Goal: Task Accomplishment & Management: Use online tool/utility

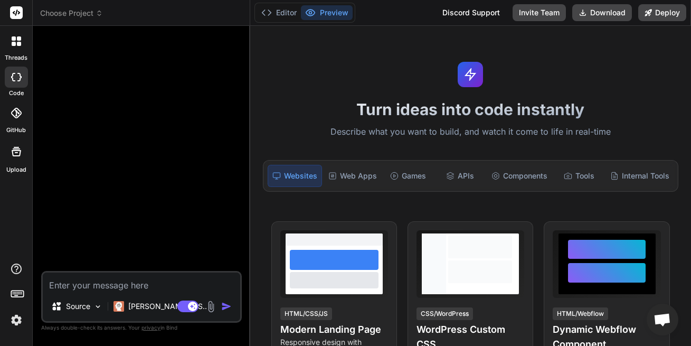
scroll to position [127, 0]
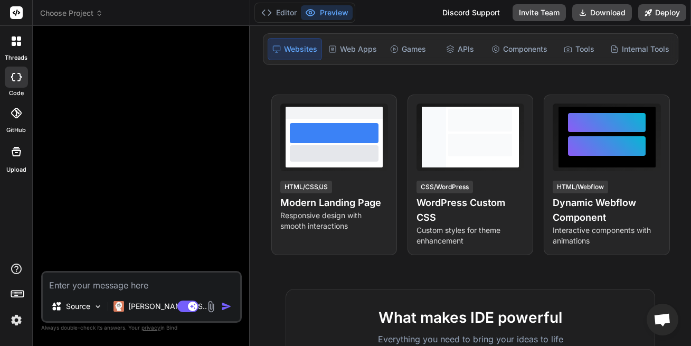
click at [18, 12] on icon at bounding box center [17, 13] width 8 height 6
click at [20, 113] on icon at bounding box center [16, 113] width 11 height 11
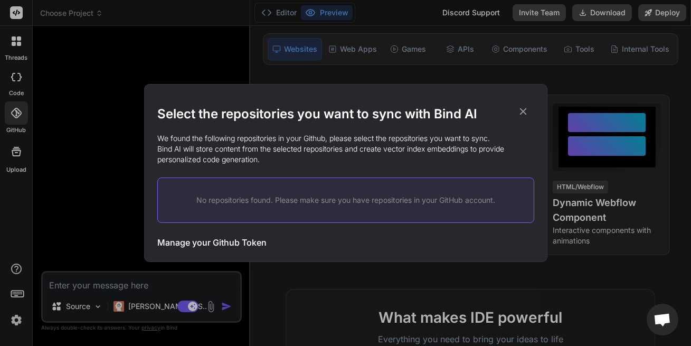
click at [111, 146] on div "Select the repositories you want to sync with Bind AI We found the following re…" at bounding box center [345, 173] width 691 height 346
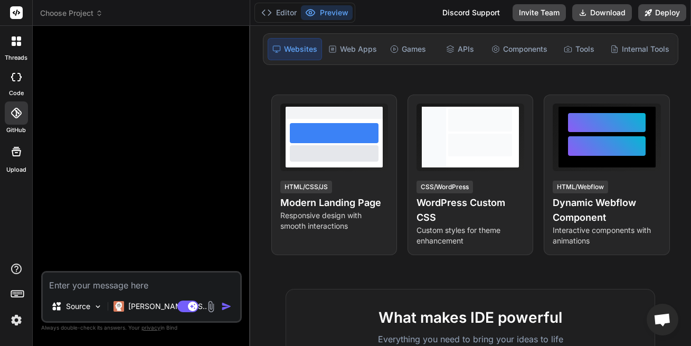
click at [21, 114] on icon at bounding box center [16, 113] width 11 height 11
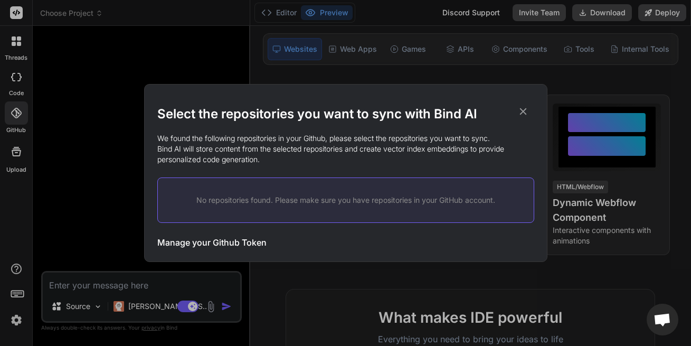
click at [21, 114] on div "Select the repositories you want to sync with Bind AI We found the following re…" at bounding box center [345, 173] width 691 height 346
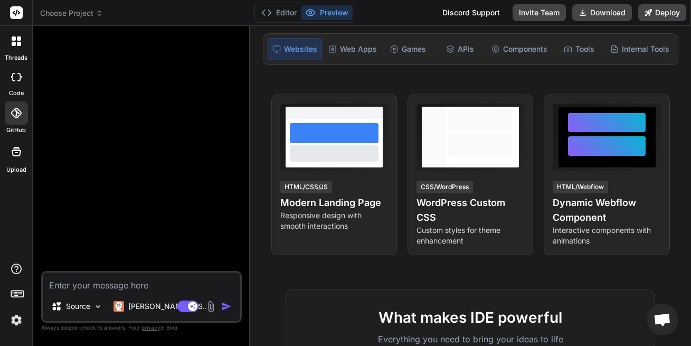
click at [21, 114] on icon at bounding box center [16, 113] width 11 height 11
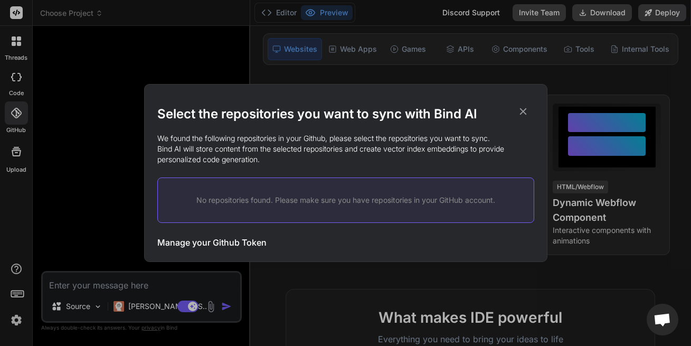
click at [188, 186] on div "No repositories found. Please make sure you have repositories in your GitHub ac…" at bounding box center [345, 199] width 377 height 45
click at [184, 244] on h3 "Manage your Github Token" at bounding box center [211, 242] width 109 height 13
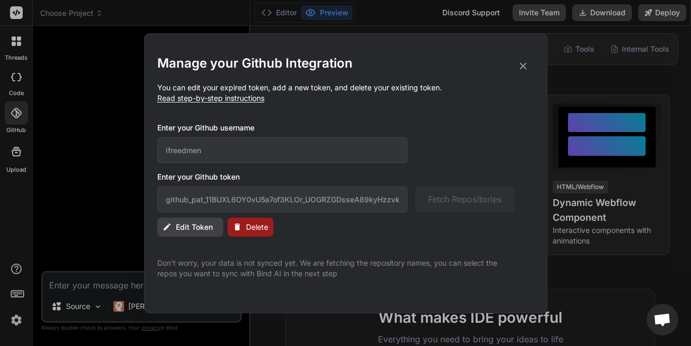
click at [527, 67] on icon at bounding box center [524, 66] width 12 height 12
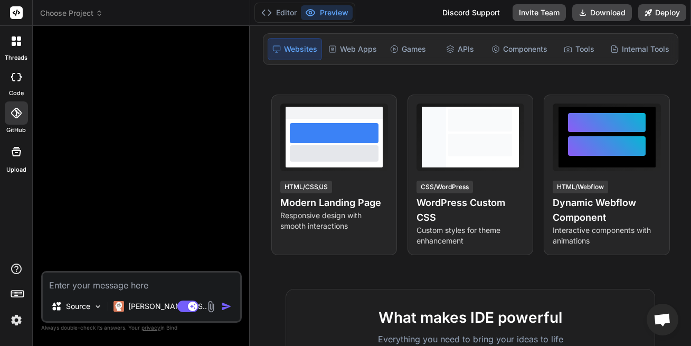
click at [50, 14] on span "Choose Project" at bounding box center [71, 13] width 63 height 11
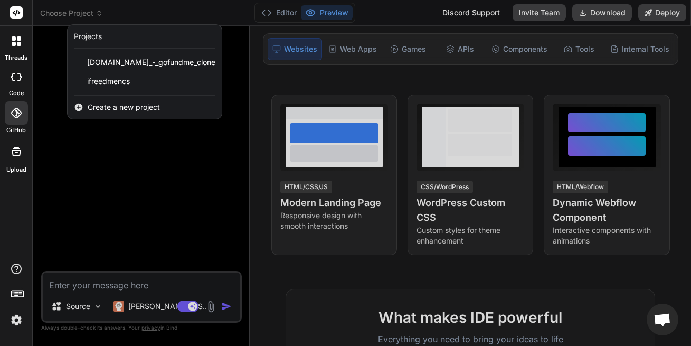
click at [222, 160] on div at bounding box center [345, 173] width 691 height 346
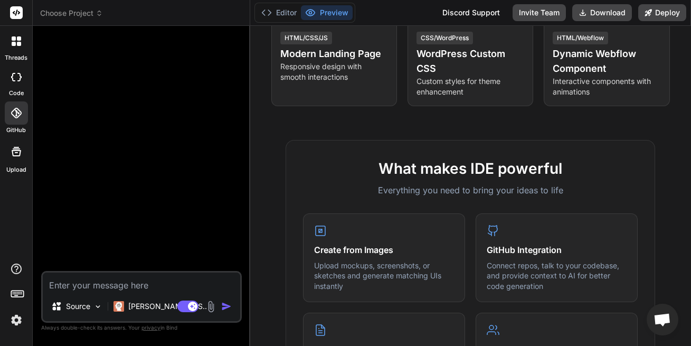
scroll to position [339, 0]
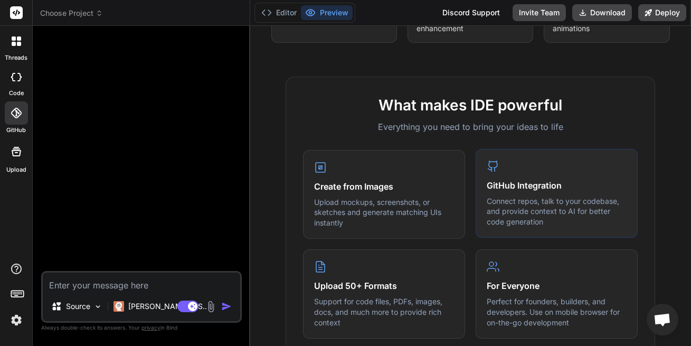
click at [510, 182] on h4 "GitHub Integration" at bounding box center [557, 185] width 140 height 13
click at [500, 215] on p "Connect repos, talk to your codebase, and provide context to AI for better code…" at bounding box center [557, 211] width 140 height 31
click at [18, 113] on icon at bounding box center [16, 113] width 11 height 11
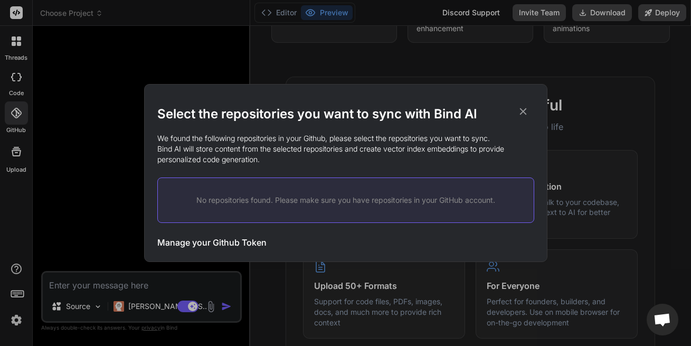
click at [248, 242] on h3 "Manage your Github Token" at bounding box center [211, 242] width 109 height 13
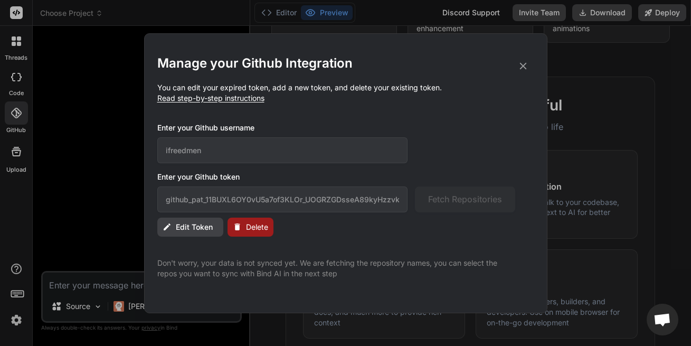
click at [525, 67] on icon at bounding box center [524, 66] width 12 height 12
